Goal: Information Seeking & Learning: Learn about a topic

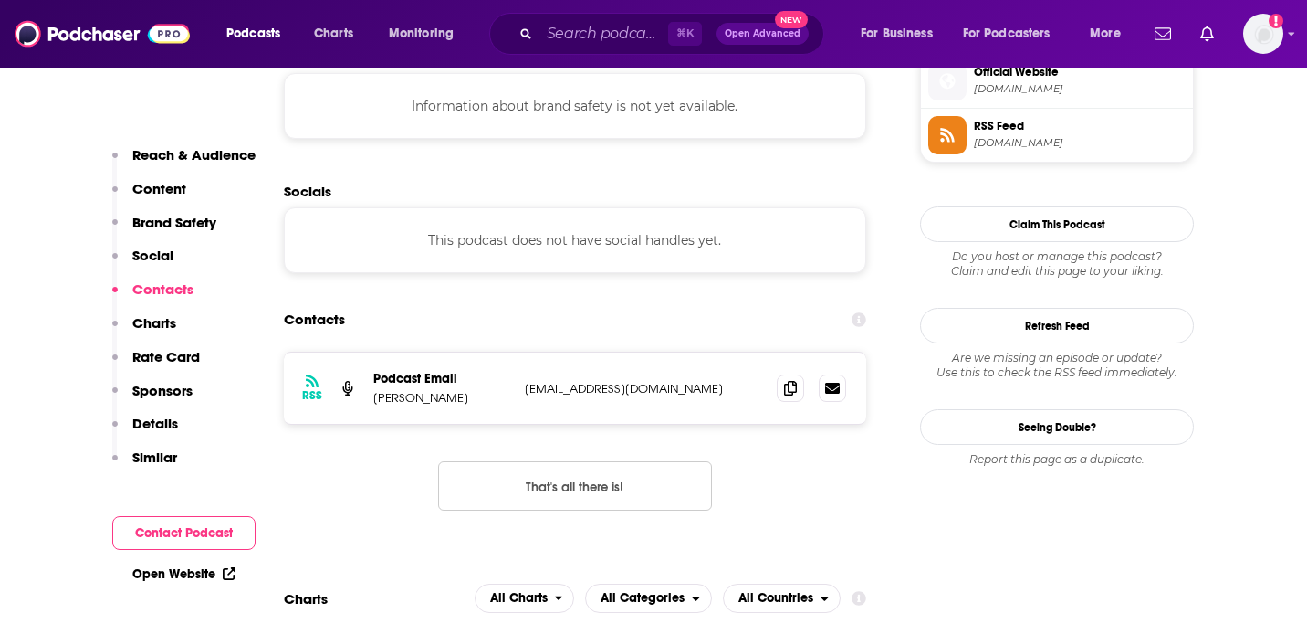
scroll to position [1674, 0]
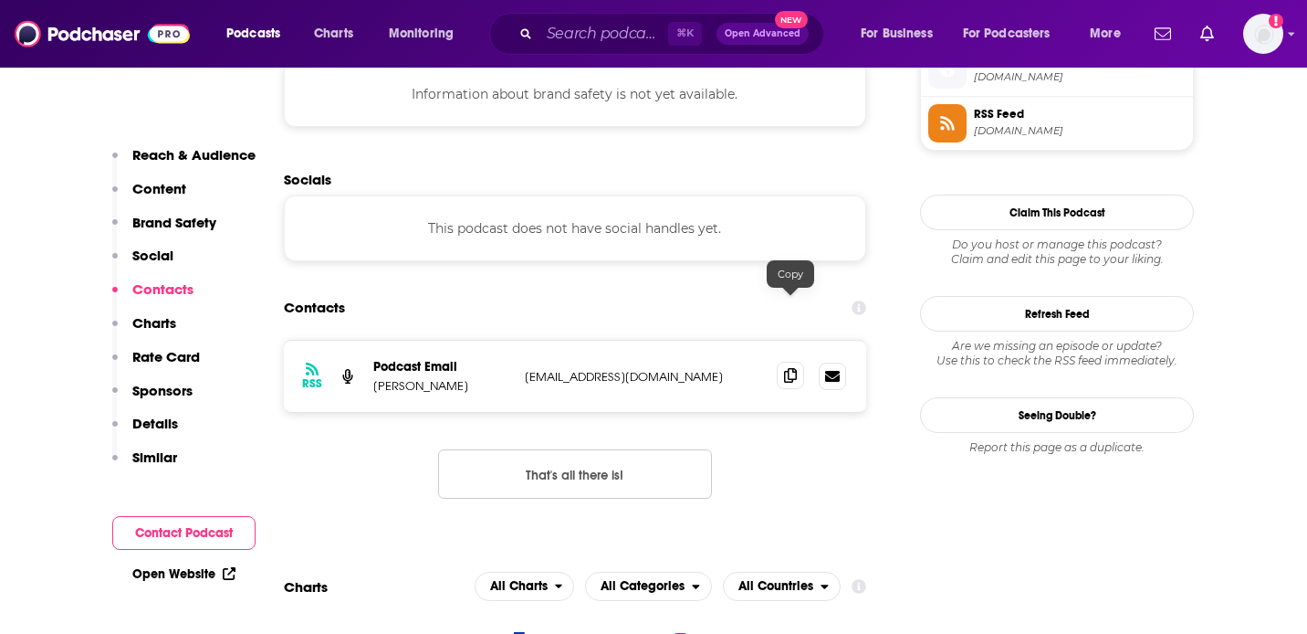
click at [787, 362] on span at bounding box center [790, 375] width 27 height 27
click at [620, 290] on section "Contacts RSS Podcast Email [PERSON_NAME] [PERSON_NAME][EMAIL_ADDRESS][DOMAIN_NA…" at bounding box center [575, 408] width 582 height 237
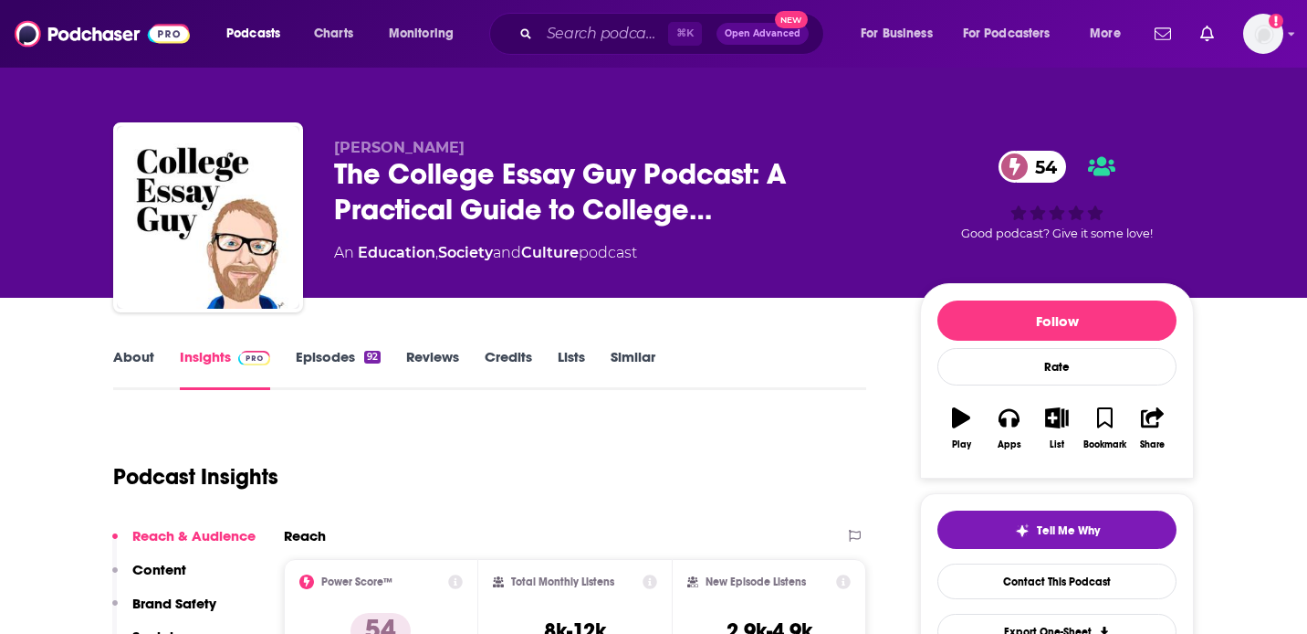
click at [114, 360] on link "About" at bounding box center [133, 369] width 41 height 42
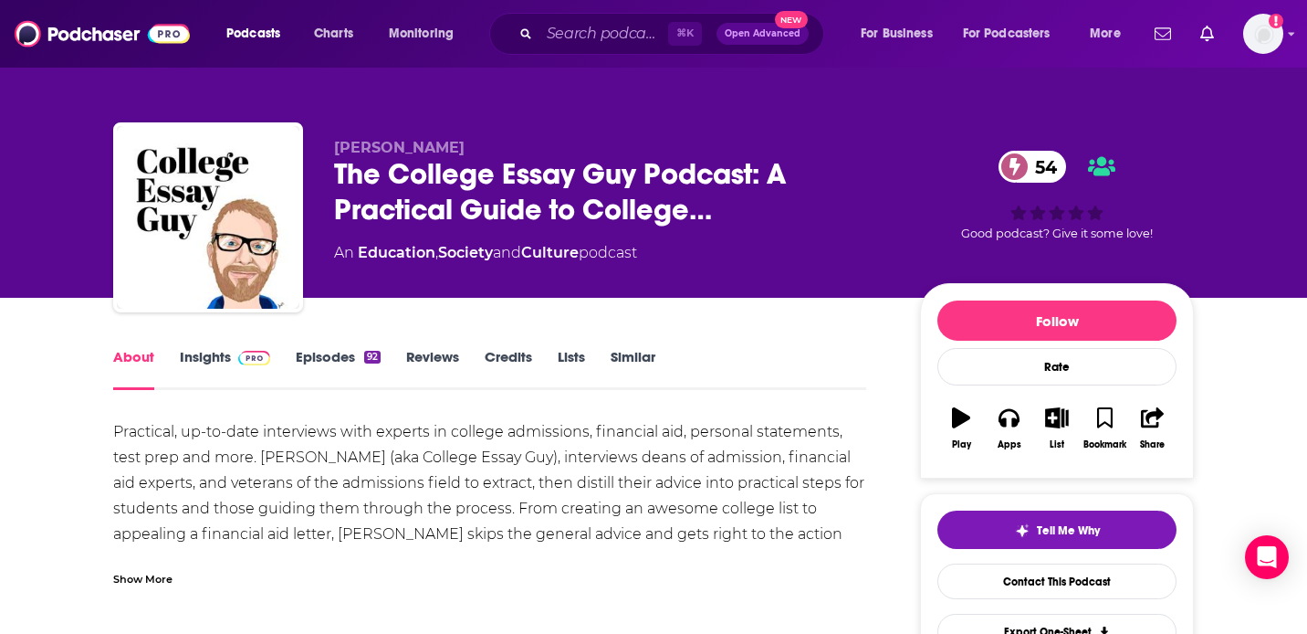
click at [243, 355] on img at bounding box center [254, 358] width 32 height 15
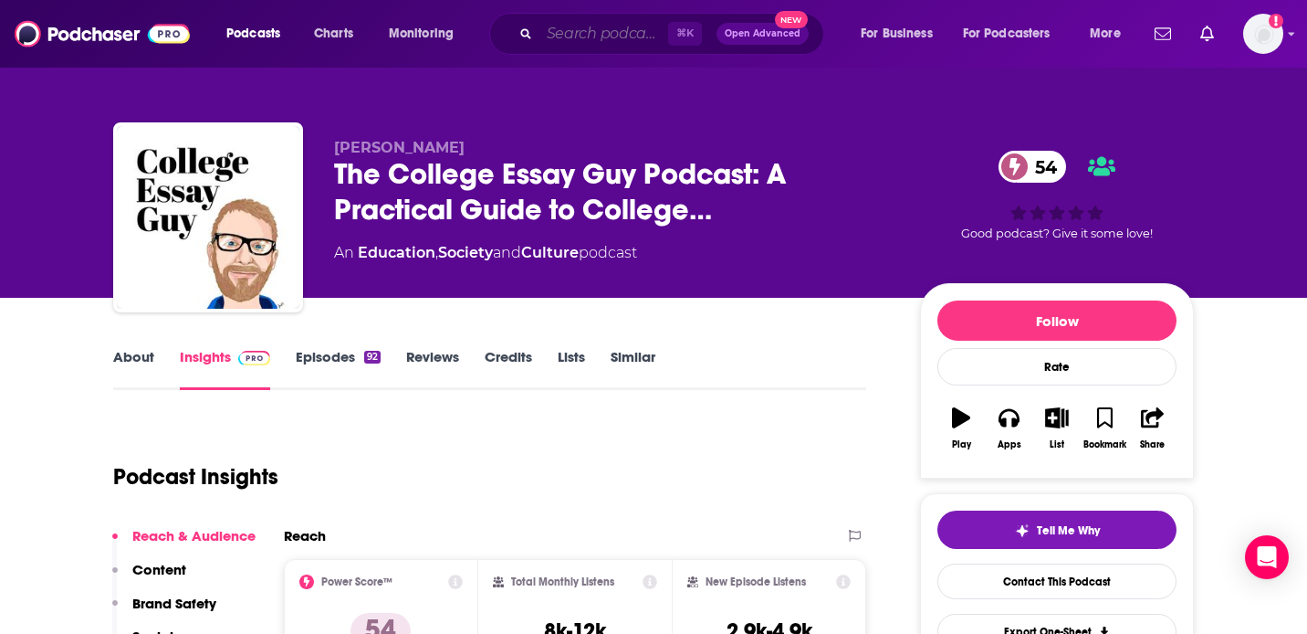
click at [631, 33] on input "Search podcasts, credits, & more..." at bounding box center [604, 33] width 129 height 29
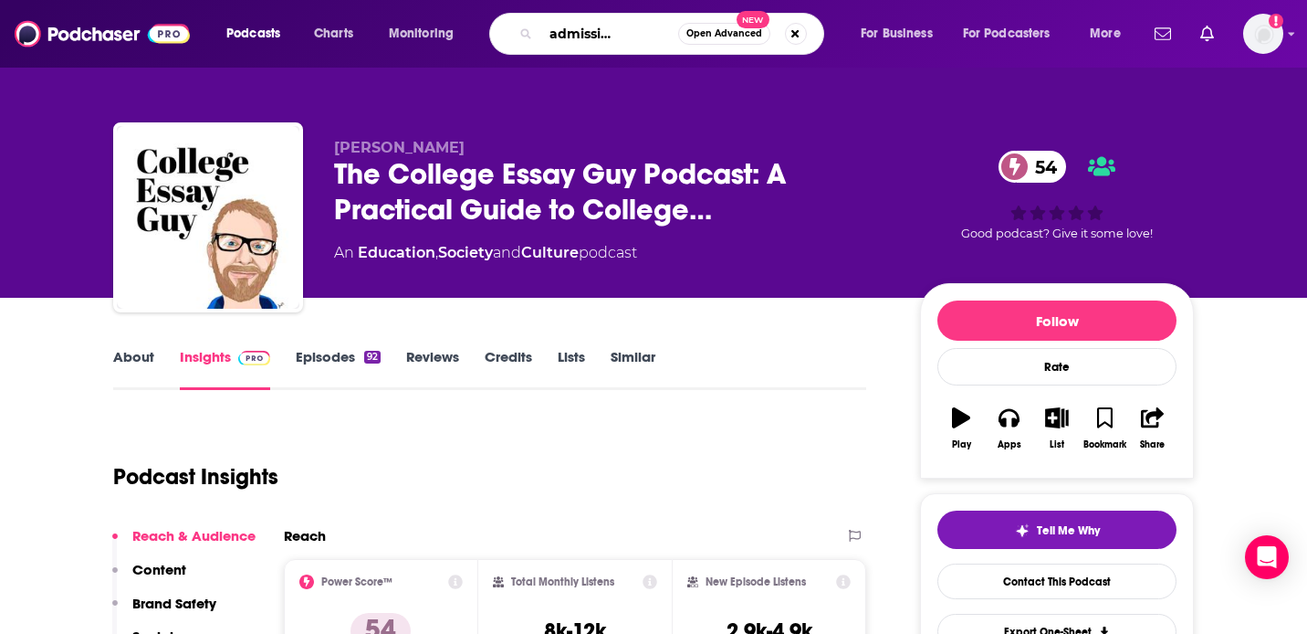
type input "college admissions insider"
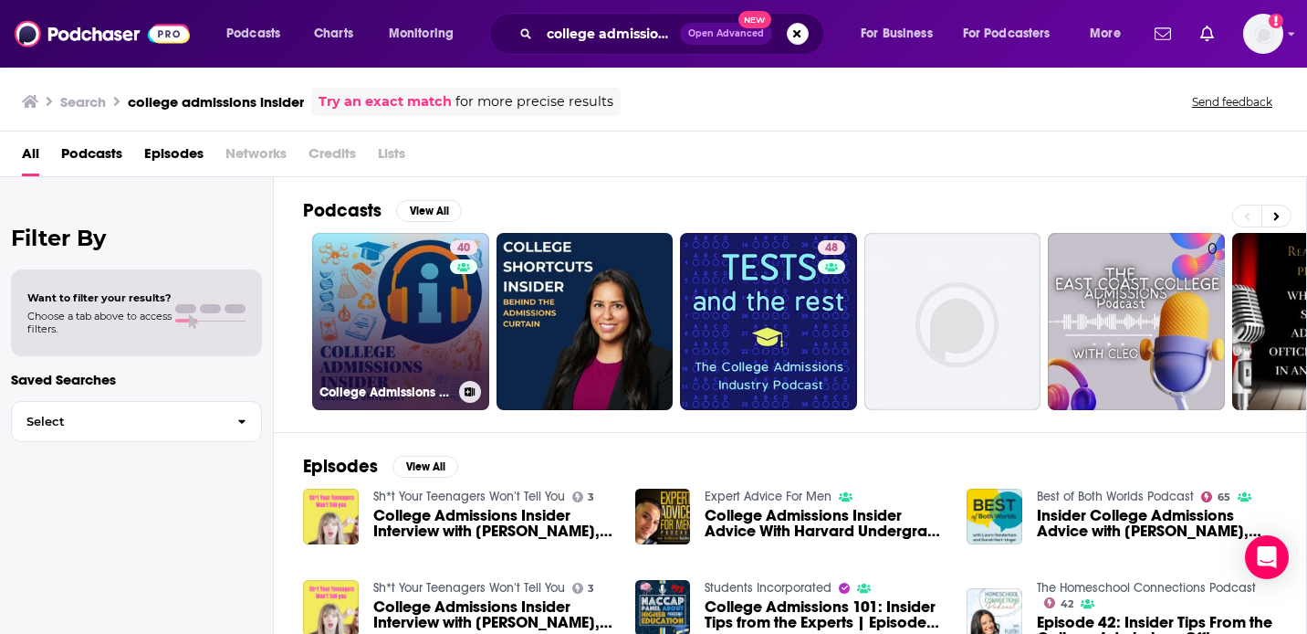
click at [368, 330] on link "40 College Admissions Insider" at bounding box center [400, 321] width 177 height 177
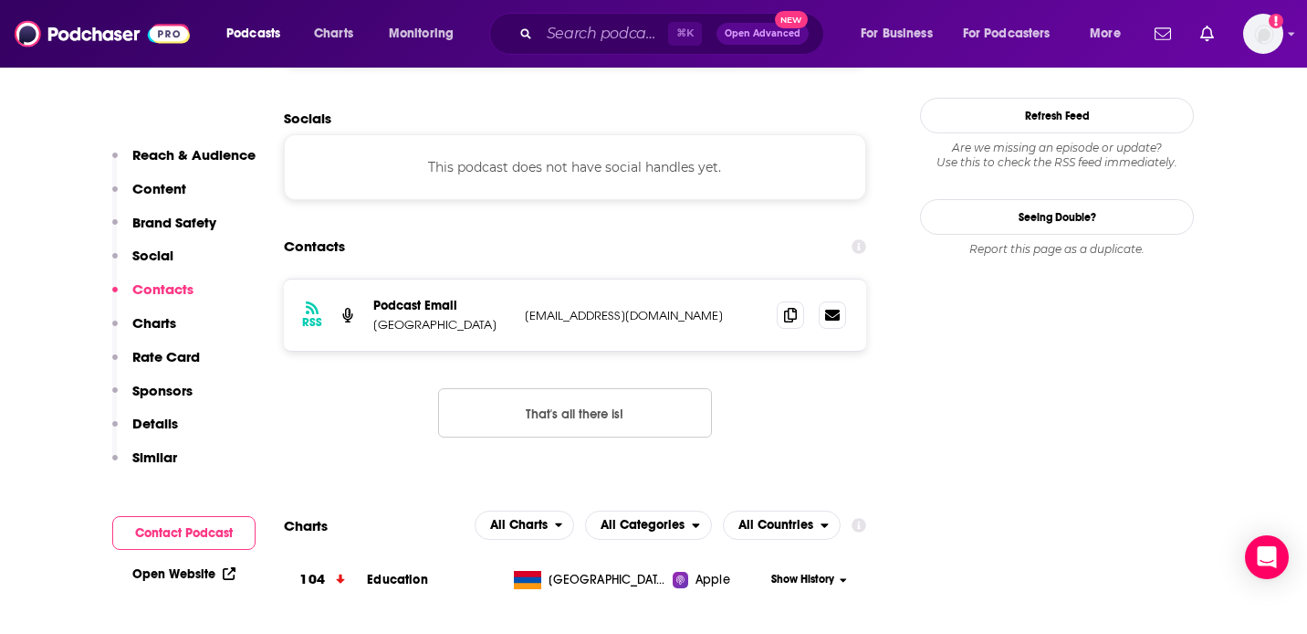
scroll to position [1748, 0]
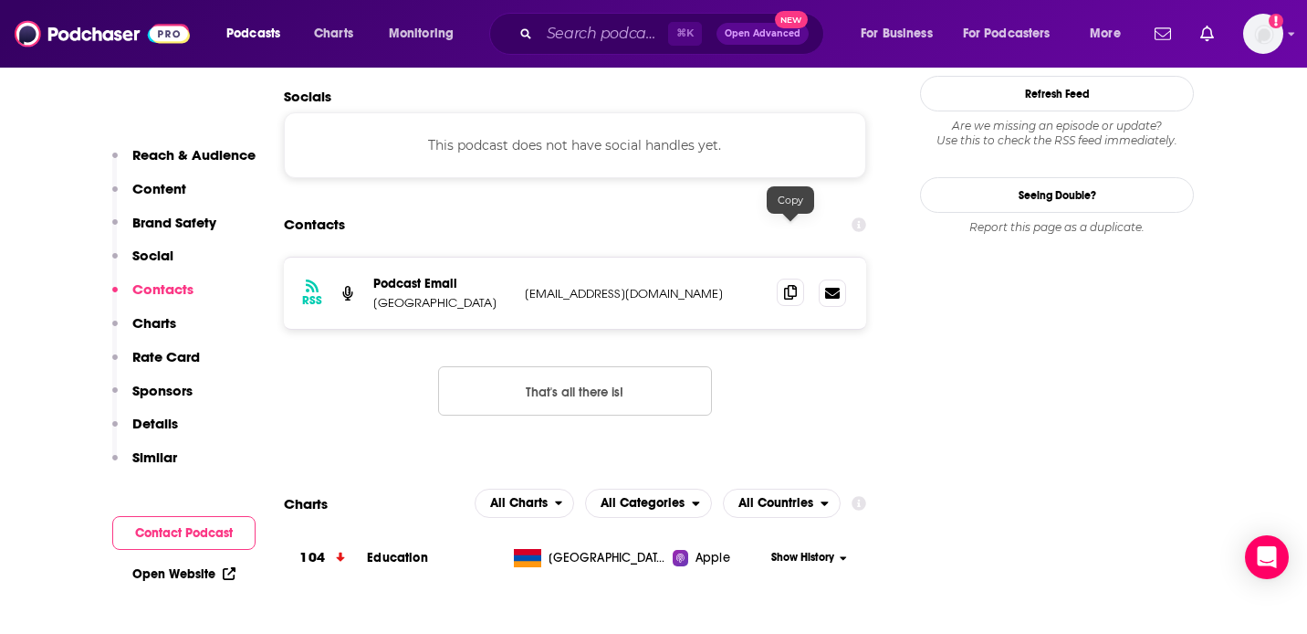
click at [788, 285] on icon at bounding box center [790, 292] width 13 height 15
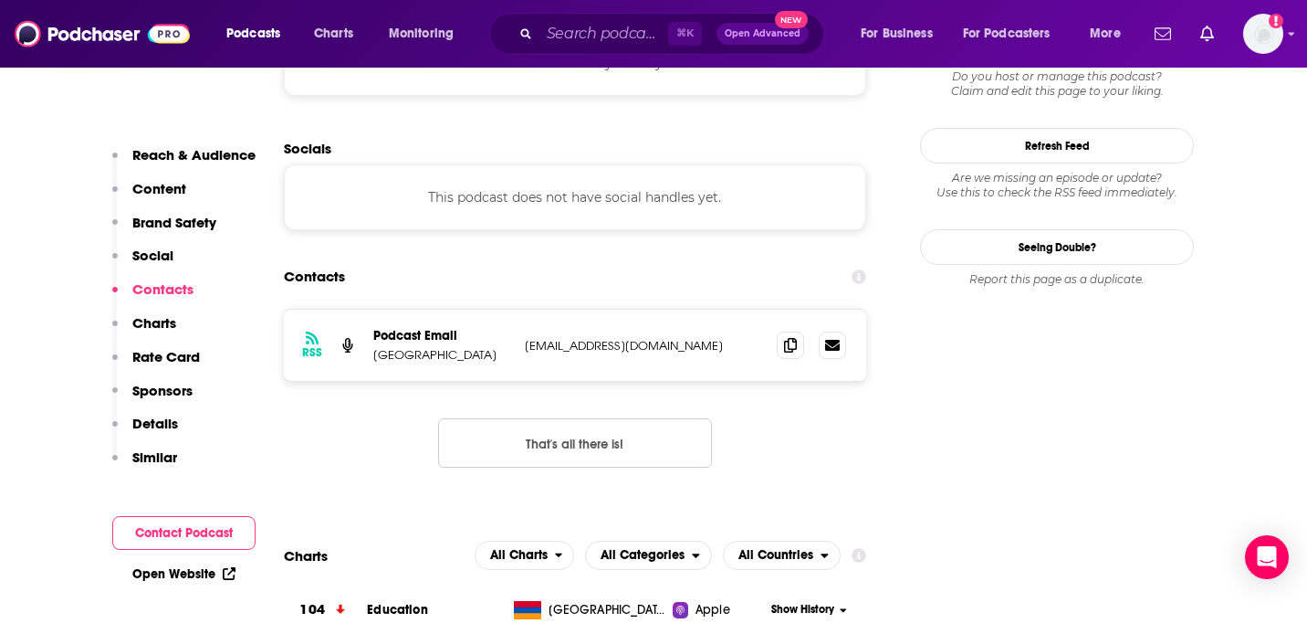
scroll to position [1775, 0]
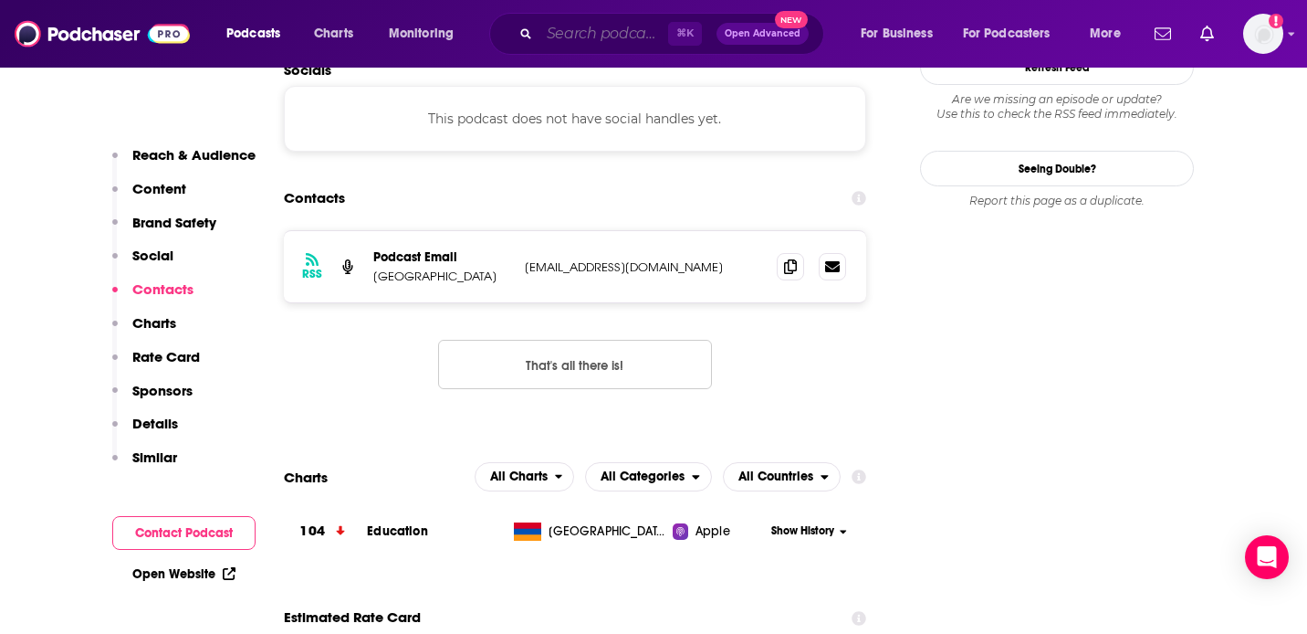
click at [586, 30] on input "Search podcasts, credits, & more..." at bounding box center [604, 33] width 129 height 29
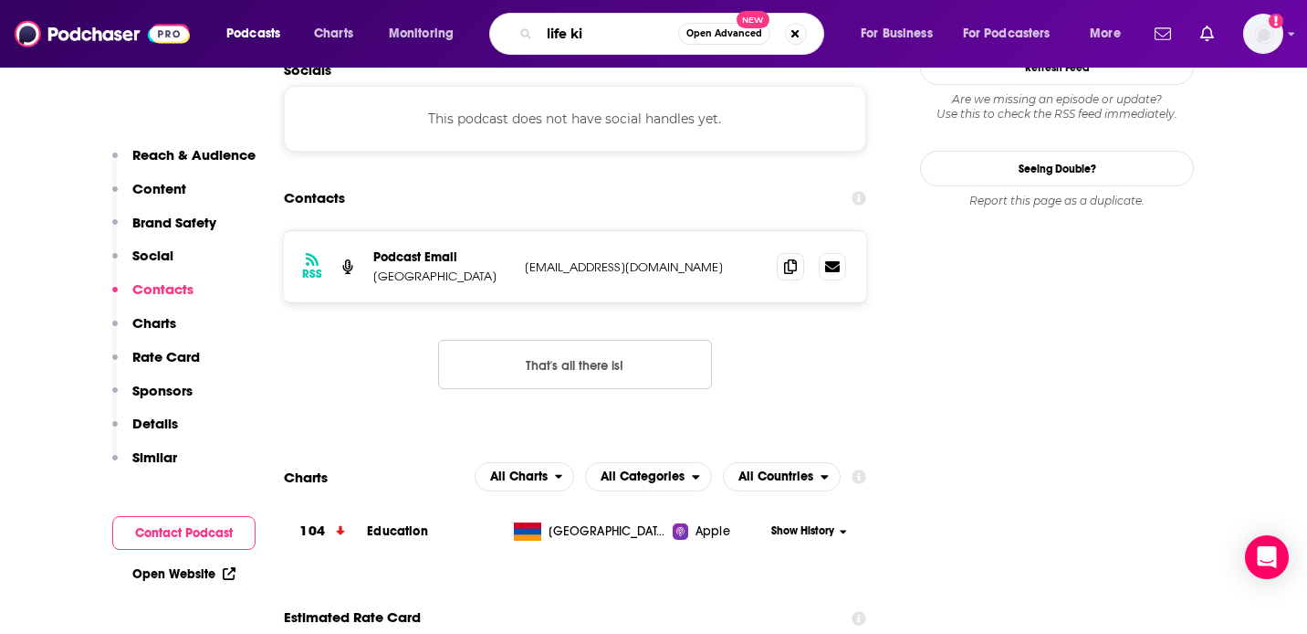
type input "life kit"
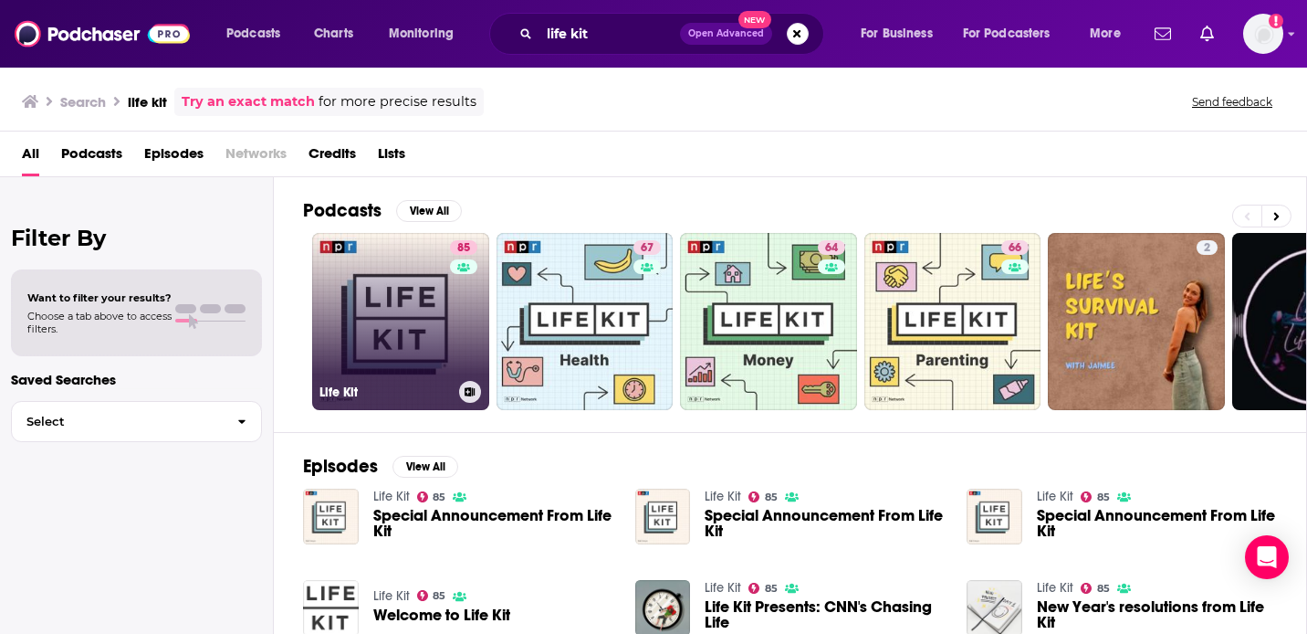
click at [411, 328] on link "85 Life Kit" at bounding box center [400, 321] width 177 height 177
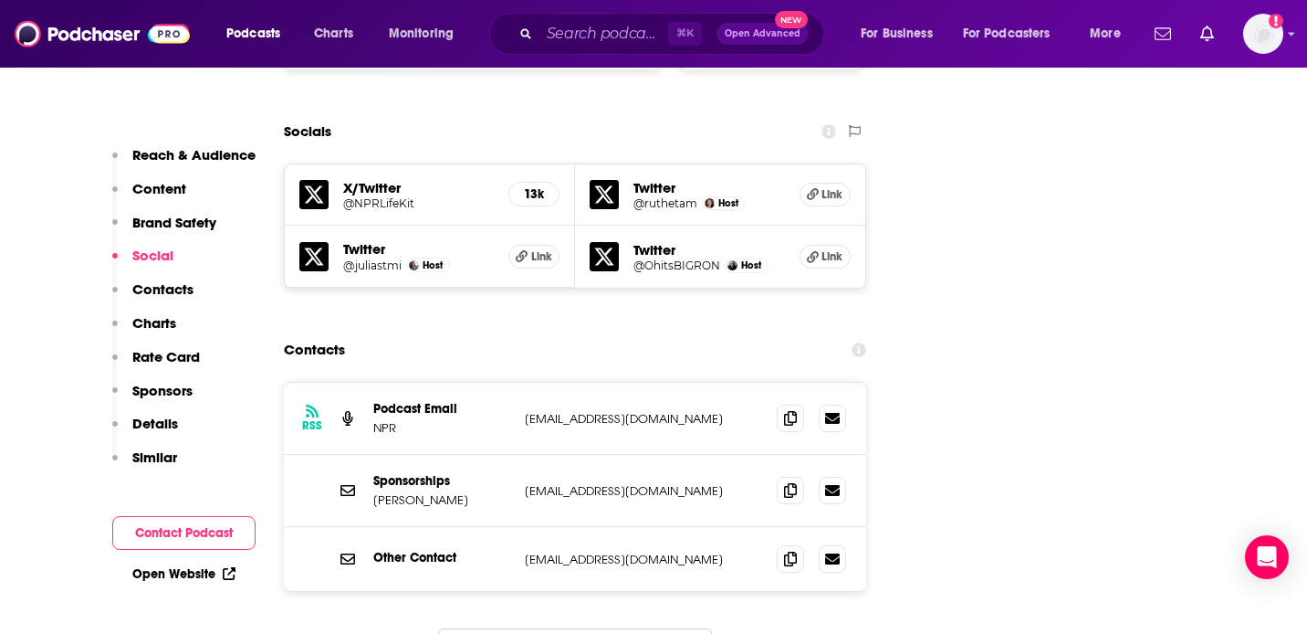
scroll to position [2097, 0]
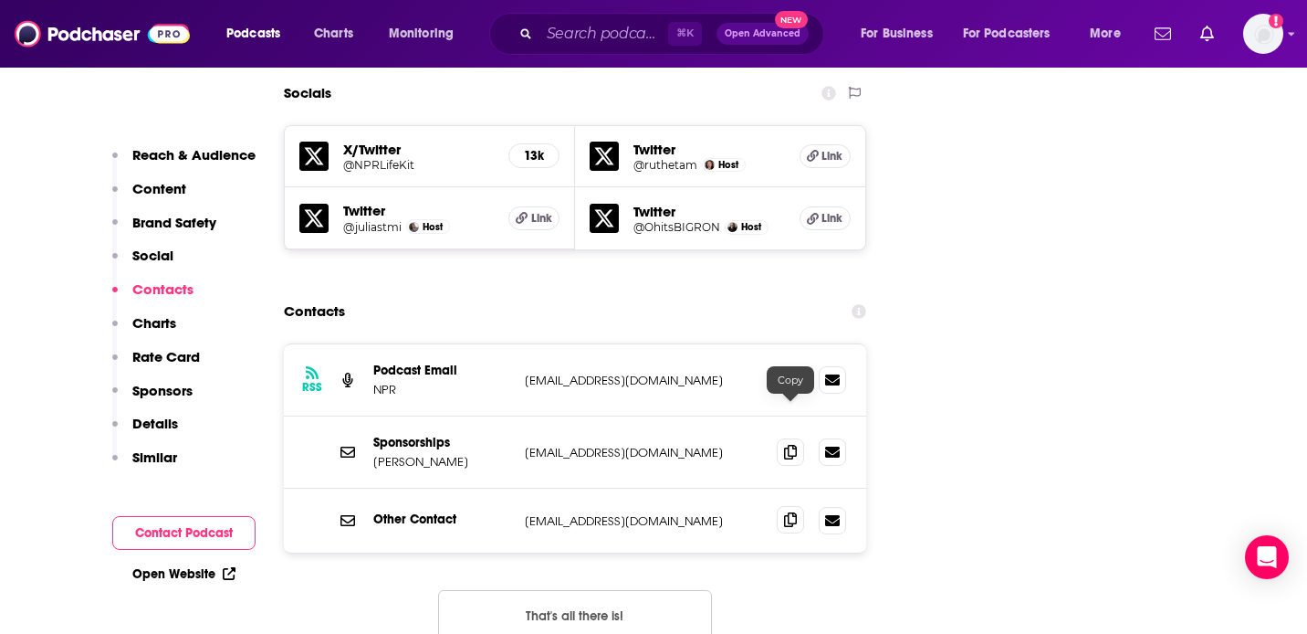
click at [792, 512] on icon at bounding box center [790, 519] width 13 height 15
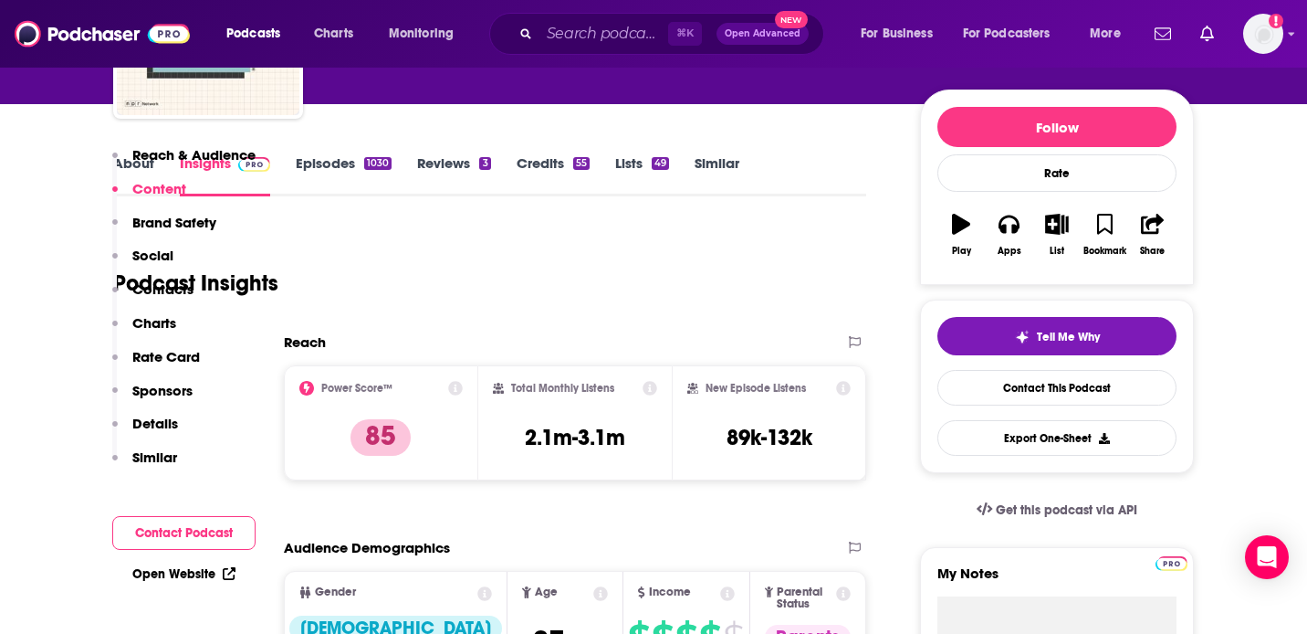
scroll to position [0, 0]
